Goal: Task Accomplishment & Management: Manage account settings

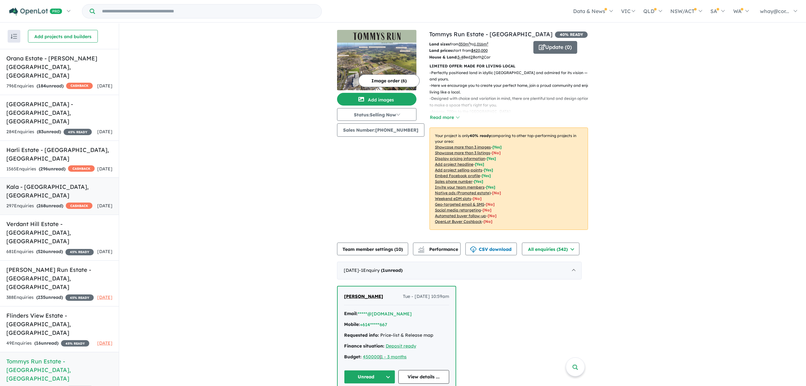
drag, startPoint x: 32, startPoint y: 182, endPoint x: 39, endPoint y: 180, distance: 7.0
click at [33, 202] on div "297 Enquir ies ( 268 unread) CASHBACK" at bounding box center [49, 206] width 86 height 8
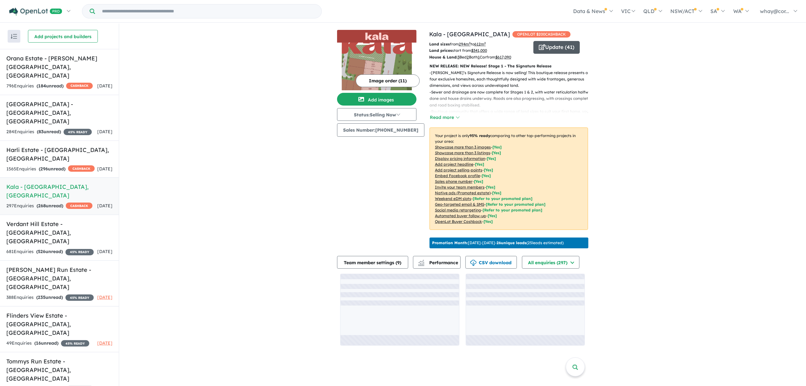
click at [554, 53] on button "Update ( 41 )" at bounding box center [556, 47] width 46 height 13
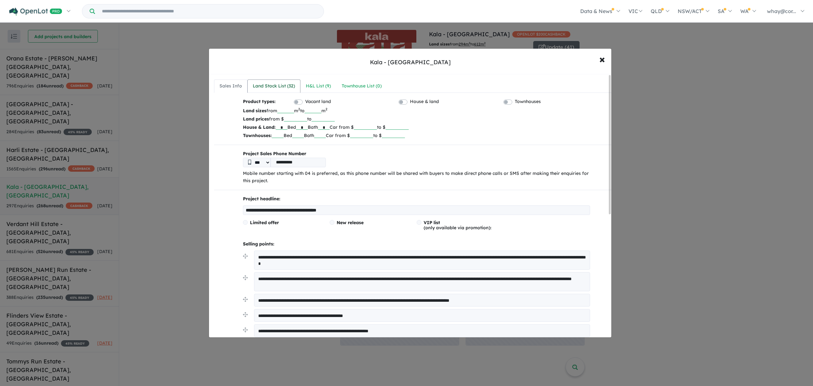
click at [274, 86] on div "Land Stock List ( 32 )" at bounding box center [274, 86] width 42 height 8
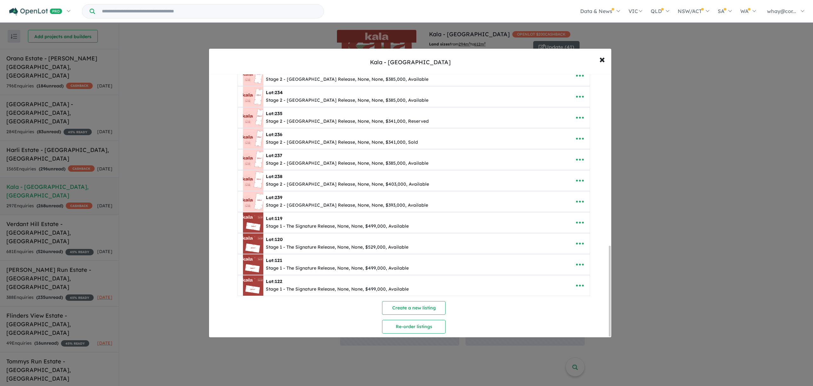
scroll to position [503, 0]
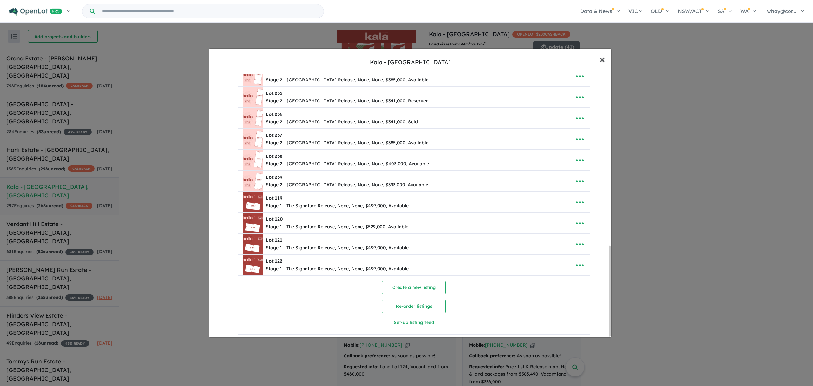
click at [599, 60] on button "× Close" at bounding box center [602, 59] width 18 height 17
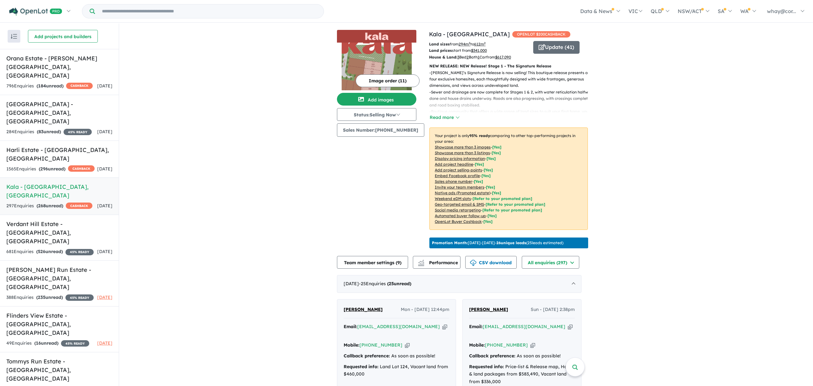
scroll to position [0, 0]
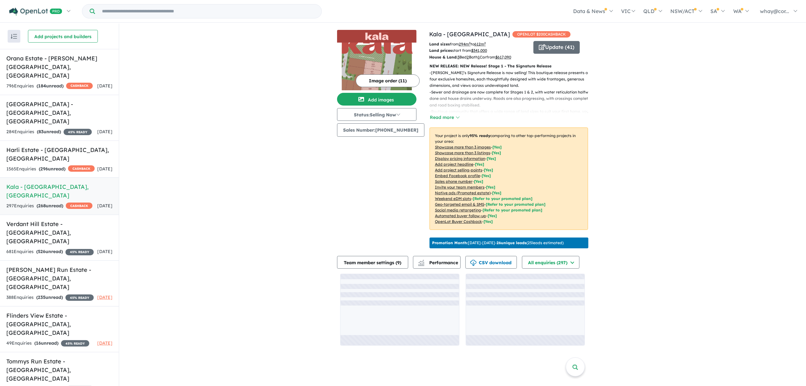
drag, startPoint x: 726, startPoint y: 102, endPoint x: 543, endPoint y: 84, distance: 184.2
click at [723, 100] on div "View 8 projects in your account [GEOGRAPHIC_DATA] OPENLOT $ 200 CASHBACK Land s…" at bounding box center [462, 188] width 687 height 328
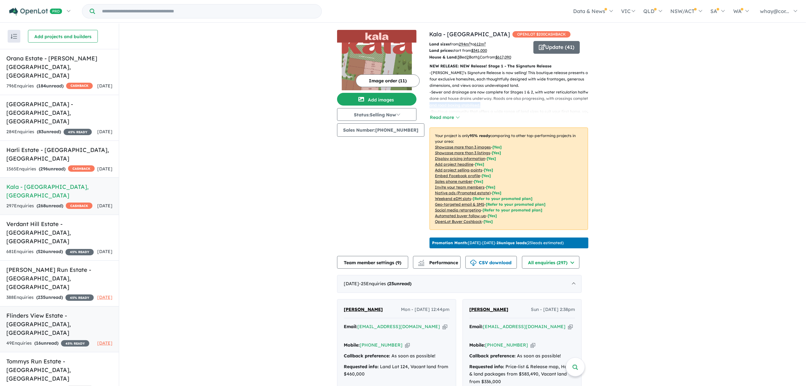
click at [39, 339] on div "49 Enquir ies ( 16 unread) 45 % READY" at bounding box center [47, 343] width 83 height 8
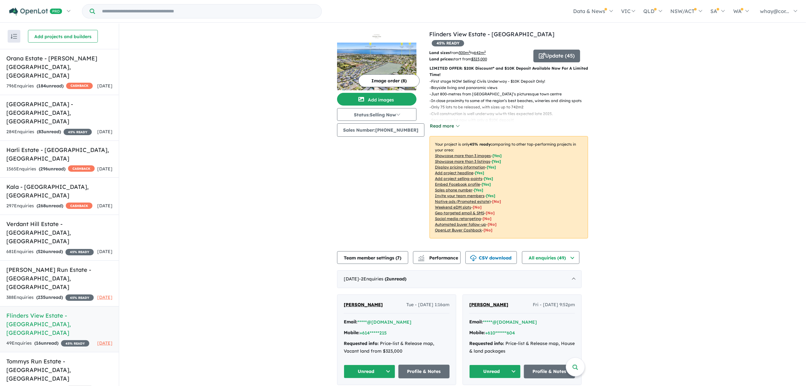
click at [440, 122] on button "Read more" at bounding box center [445, 125] width 30 height 7
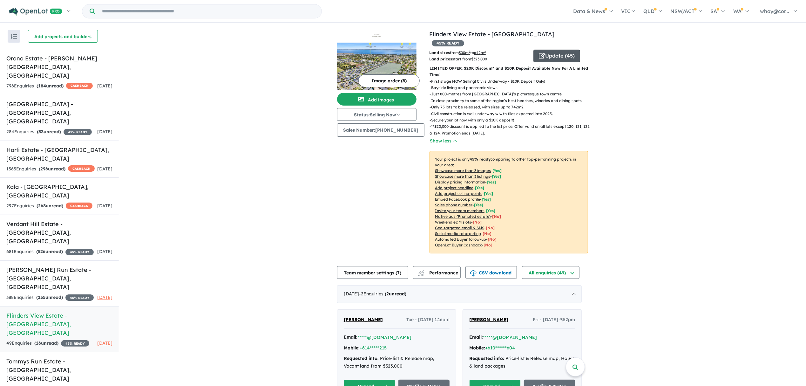
click at [564, 50] on button "Update ( 45 )" at bounding box center [556, 56] width 47 height 13
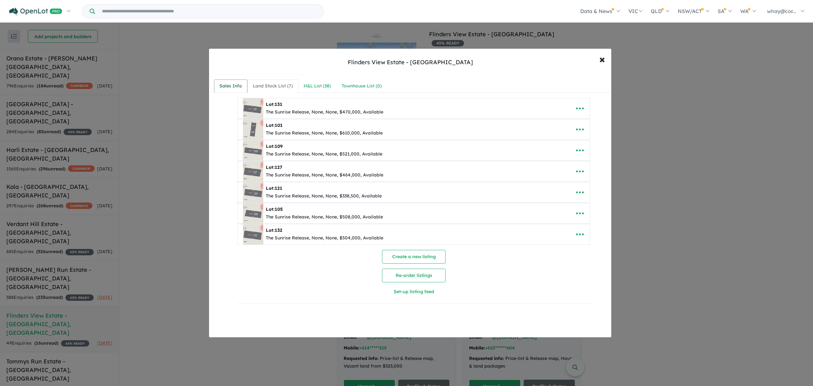
click at [238, 86] on div "Sales Info" at bounding box center [231, 86] width 23 height 8
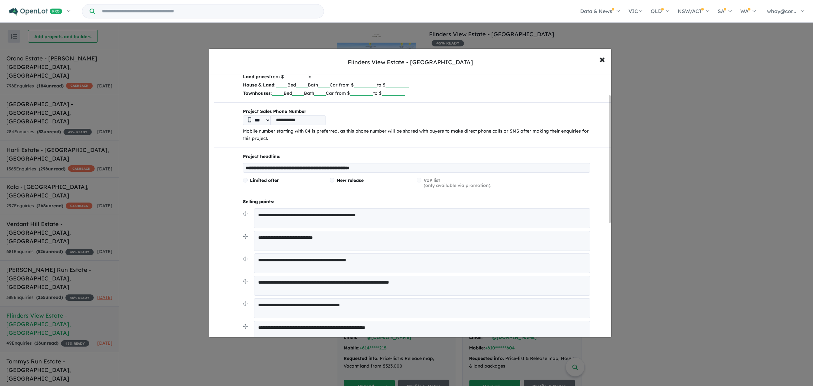
scroll to position [127, 0]
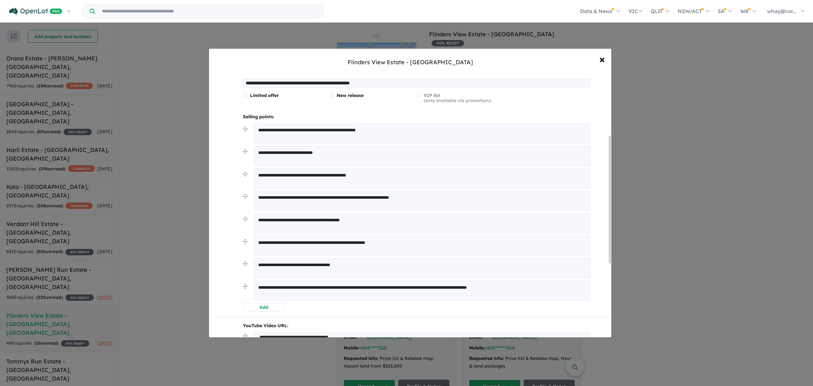
click at [346, 262] on textarea "**********" at bounding box center [422, 268] width 336 height 20
click at [352, 240] on textarea "**********" at bounding box center [422, 246] width 336 height 20
click at [341, 246] on textarea "**********" at bounding box center [422, 246] width 336 height 20
click at [377, 243] on textarea "**********" at bounding box center [422, 245] width 336 height 19
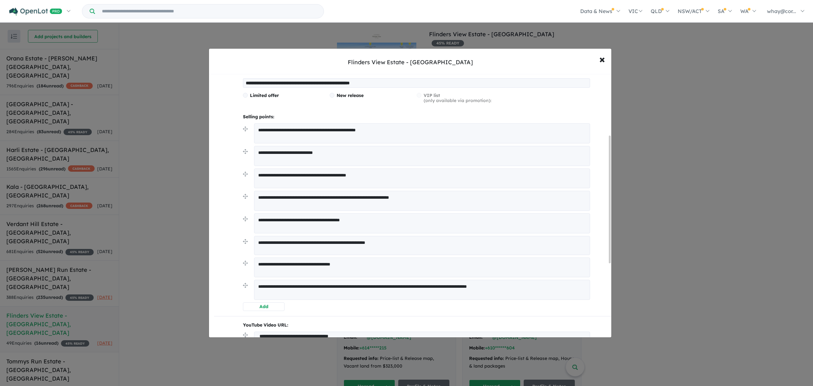
click at [397, 243] on textarea "**********" at bounding box center [422, 245] width 336 height 19
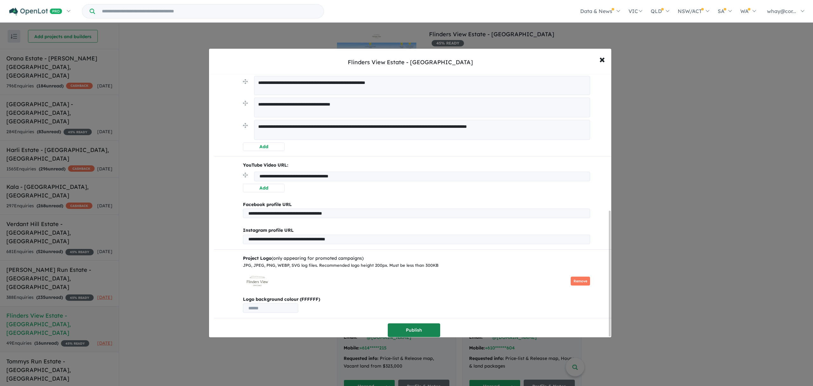
type textarea "**********"
click at [418, 329] on button "Publish" at bounding box center [414, 330] width 52 height 14
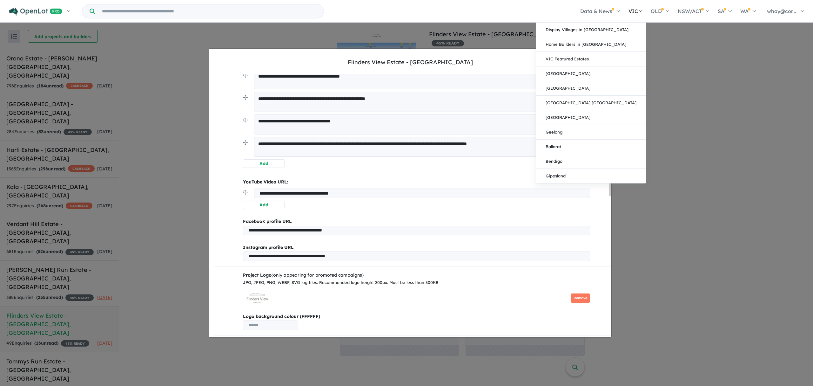
scroll to position [0, 0]
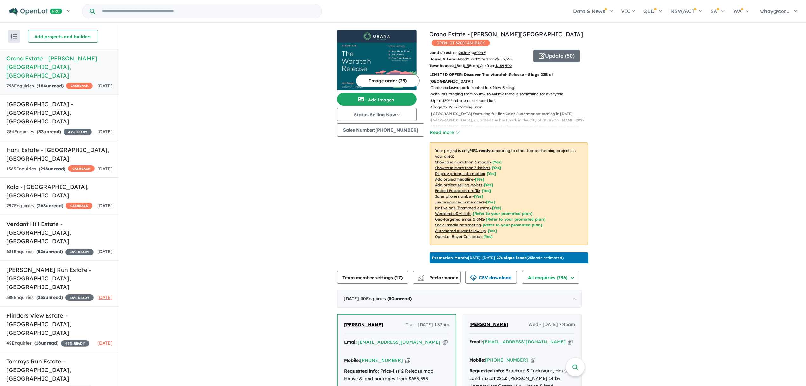
click at [433, 129] on button "Read more" at bounding box center [445, 132] width 30 height 7
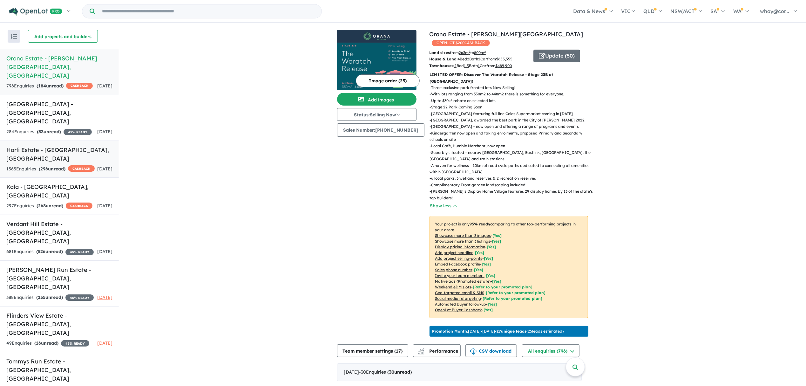
click at [31, 146] on h5 "Harli Estate - Cranbourne West , VIC" at bounding box center [59, 154] width 106 height 17
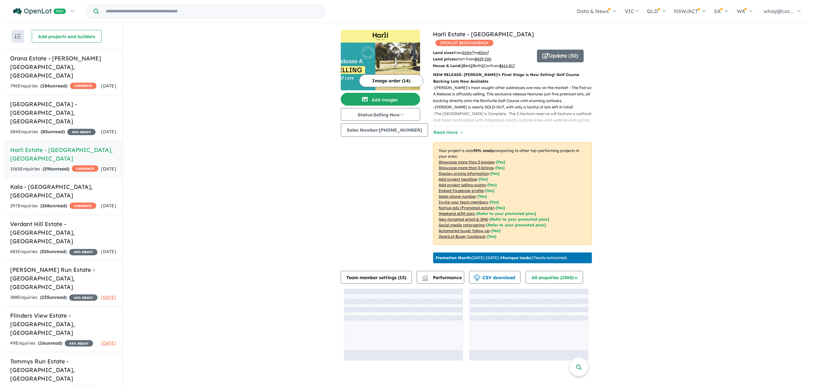
scroll to position [1, 0]
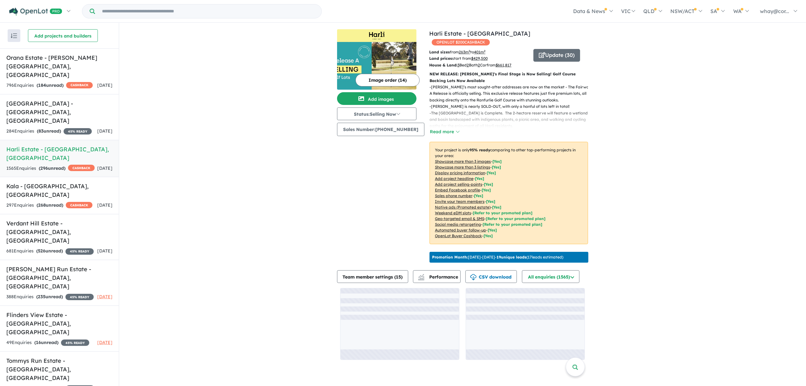
click at [443, 116] on p "- The Harli Wetland Reserve is Complete. The 2-hectare reserve will feature a w…" at bounding box center [512, 119] width 164 height 19
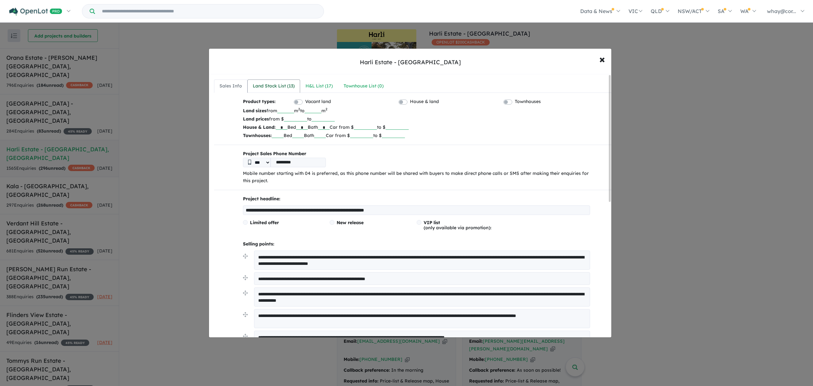
click at [272, 85] on div "Land Stock List ( 13 )" at bounding box center [274, 86] width 42 height 8
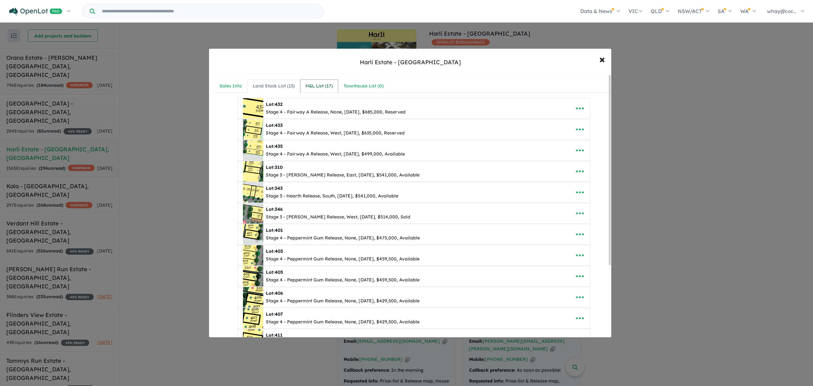
click at [305, 83] on link "H&L List ( 17 )" at bounding box center [319, 85] width 38 height 13
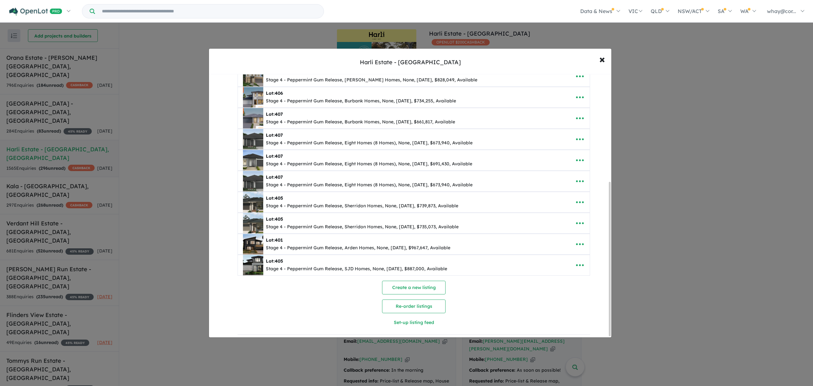
scroll to position [0, 0]
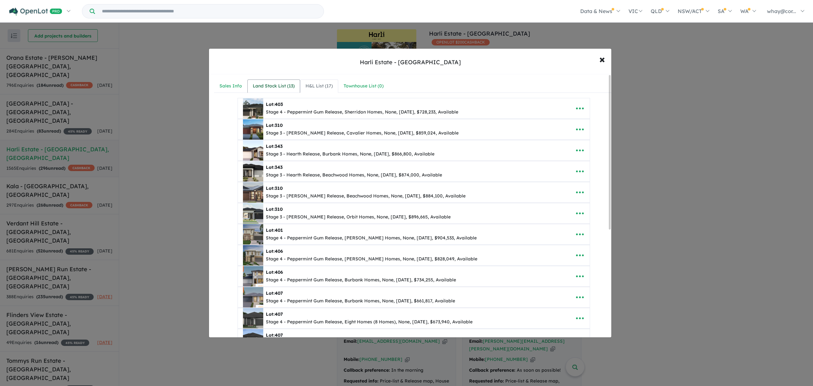
click at [280, 83] on div "Land Stock List ( 13 )" at bounding box center [274, 86] width 42 height 8
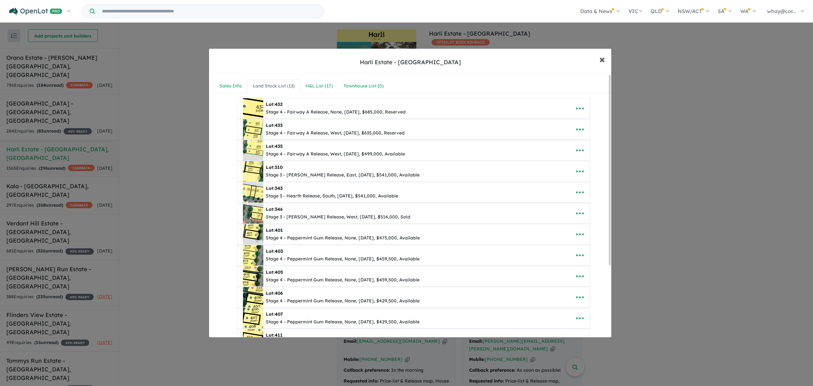
drag, startPoint x: 604, startPoint y: 58, endPoint x: 327, endPoint y: 31, distance: 278.7
click at [604, 58] on span "×" at bounding box center [603, 59] width 6 height 14
